Goal: Transaction & Acquisition: Obtain resource

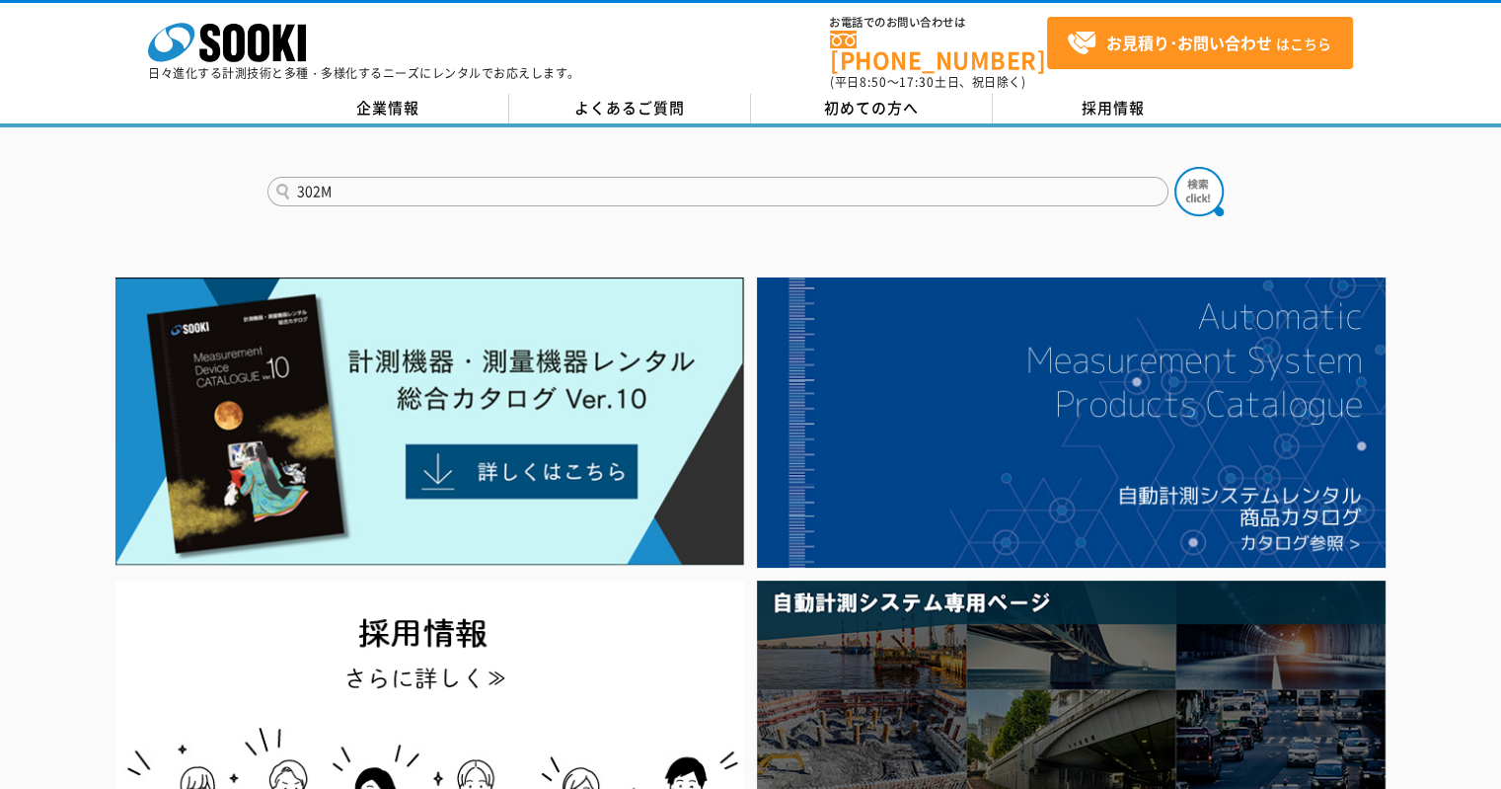
type input "302M"
click at [1175, 167] on button at bounding box center [1199, 191] width 49 height 49
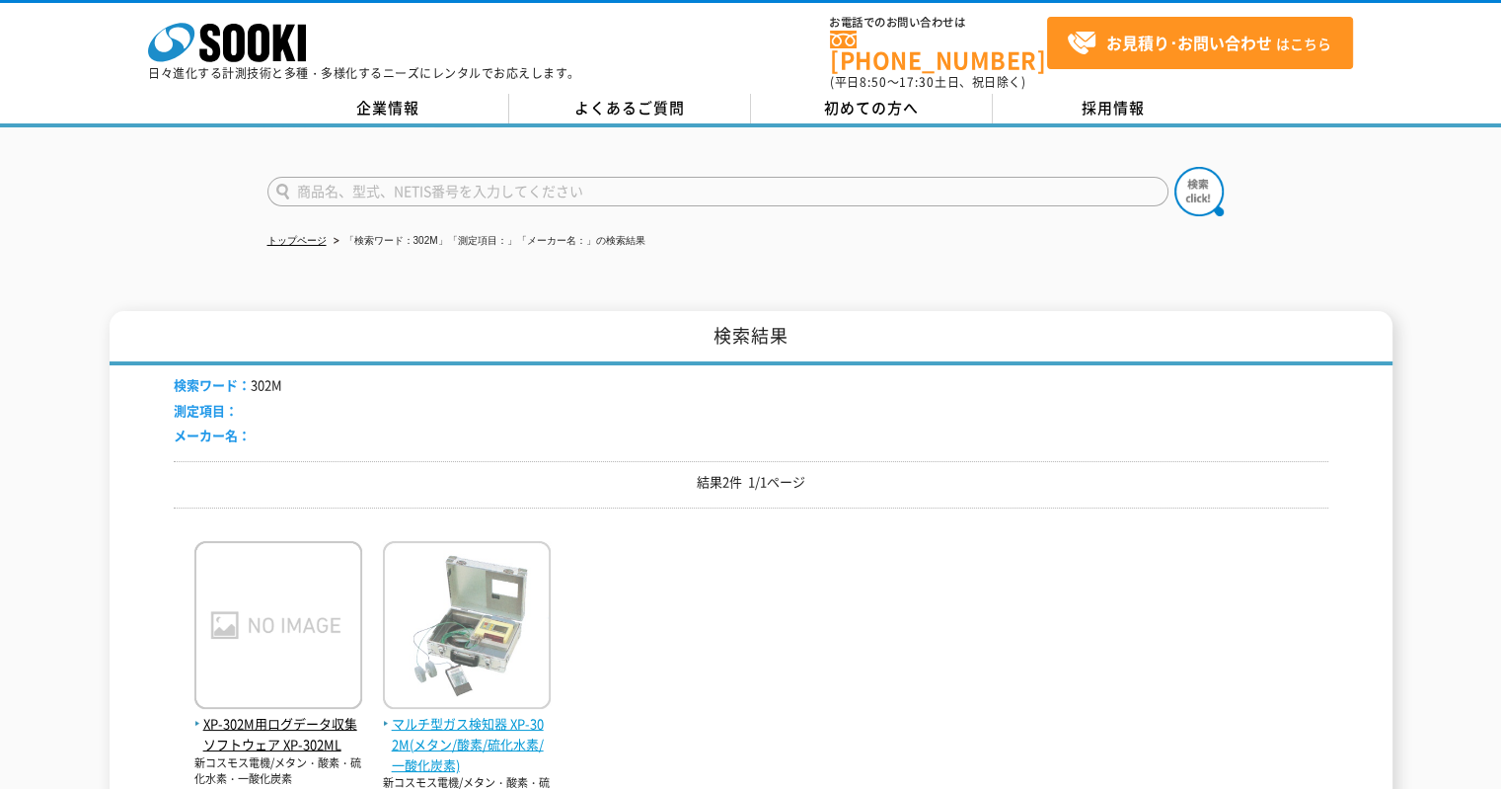
click at [474, 575] on img at bounding box center [467, 627] width 168 height 173
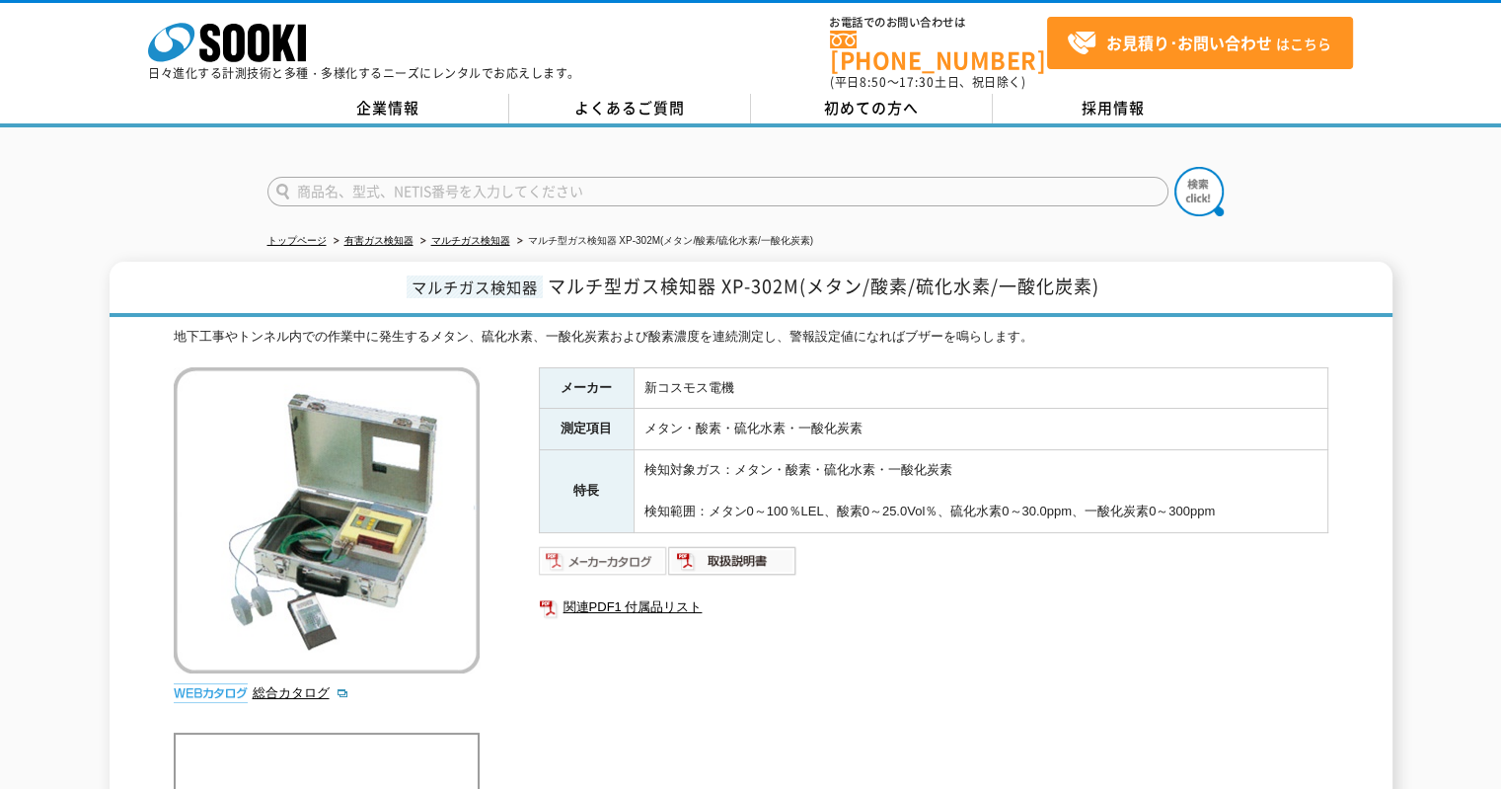
click at [590, 547] on img at bounding box center [603, 561] width 129 height 32
